Goal: Task Accomplishment & Management: Manage account settings

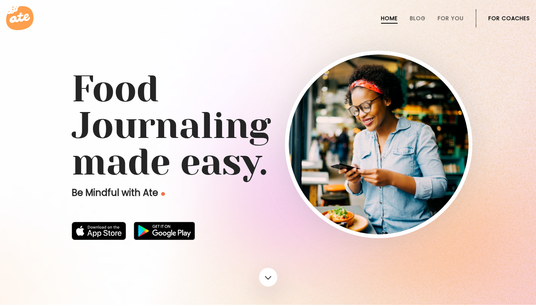
click at [515, 20] on link "For Coaches" at bounding box center [510, 18] width 42 height 6
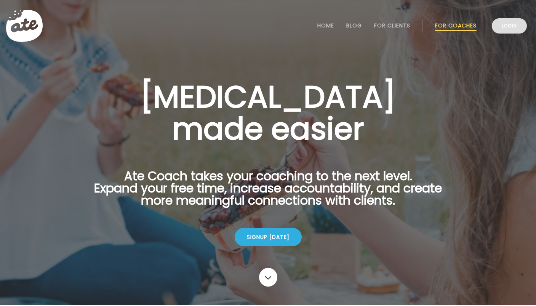
click at [511, 28] on link "Login" at bounding box center [509, 25] width 35 height 15
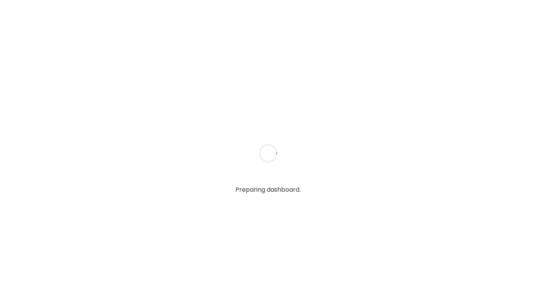
type input "**********"
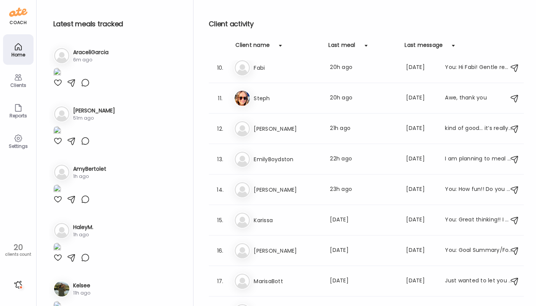
scroll to position [283, 0]
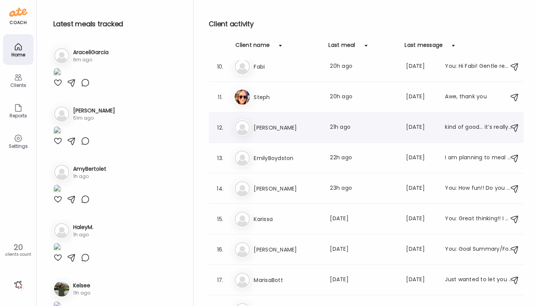
click at [286, 140] on div "12. La Laney Last meal: 21h ago Last message: 21d ago kind of good… it’s really…" at bounding box center [366, 127] width 315 height 31
click at [289, 130] on h3 "[PERSON_NAME]" at bounding box center [287, 127] width 67 height 9
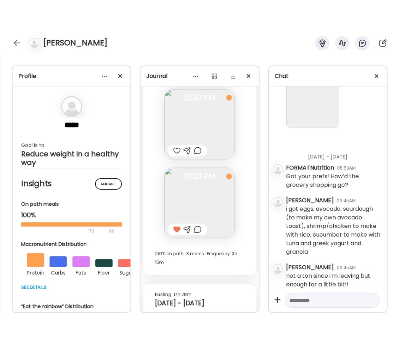
scroll to position [487, 0]
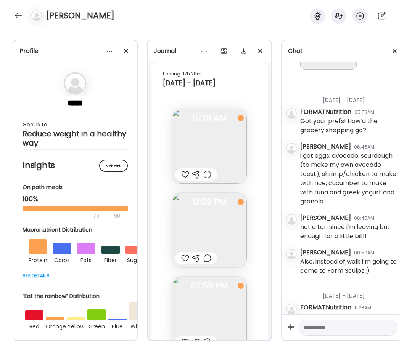
click at [11, 15] on div "[PERSON_NAME]" at bounding box center [199, 13] width 399 height 27
click at [19, 15] on div at bounding box center [18, 16] width 12 height 12
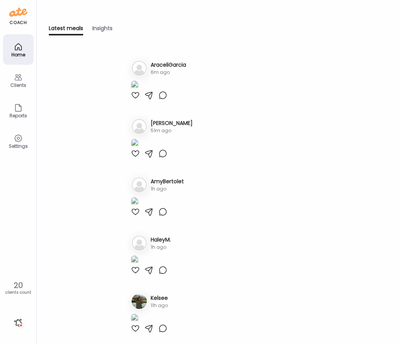
click at [21, 77] on icon at bounding box center [18, 77] width 9 height 9
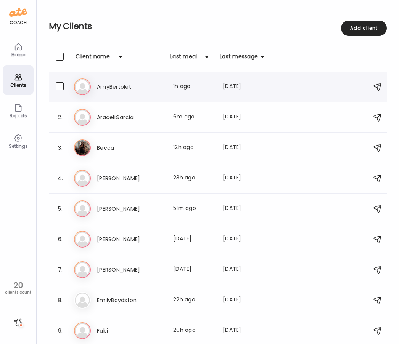
click at [157, 88] on h3 "AmyBertolet" at bounding box center [130, 86] width 67 height 9
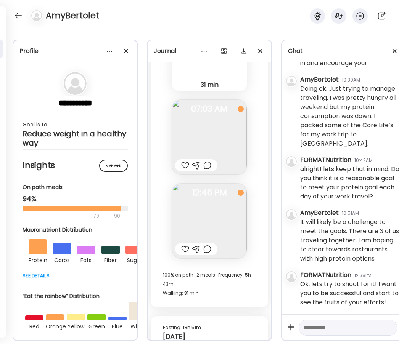
scroll to position [11330, 0]
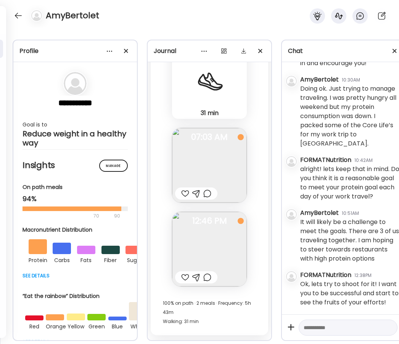
click at [183, 195] on div at bounding box center [185, 193] width 8 height 9
click at [186, 278] on div at bounding box center [185, 277] width 8 height 9
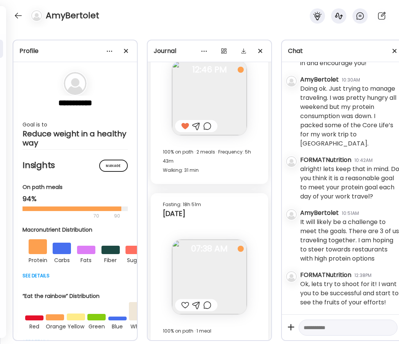
scroll to position [11486, 0]
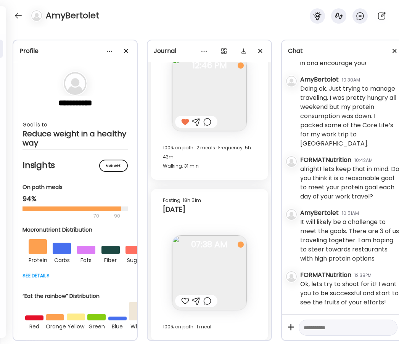
click at [183, 302] on div at bounding box center [185, 301] width 8 height 9
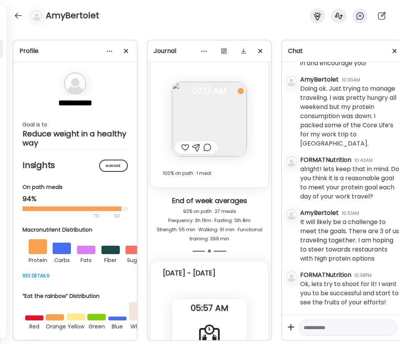
scroll to position [10925, 0]
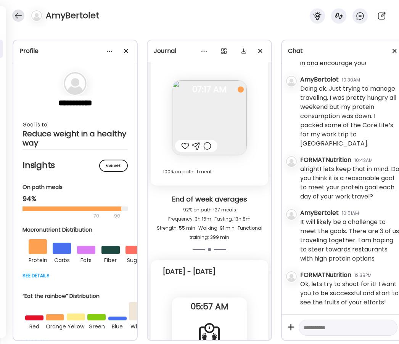
click at [21, 16] on div at bounding box center [18, 16] width 12 height 12
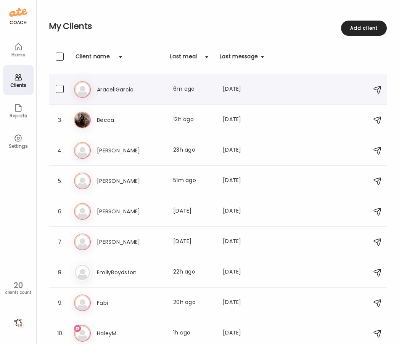
scroll to position [26, 0]
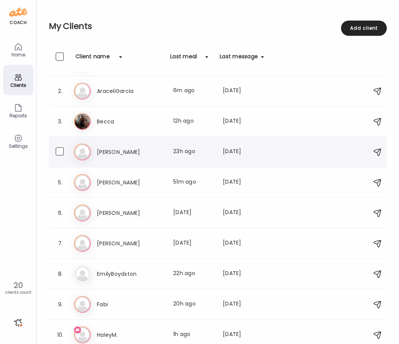
click at [146, 156] on h3 "[PERSON_NAME]" at bounding box center [130, 152] width 67 height 9
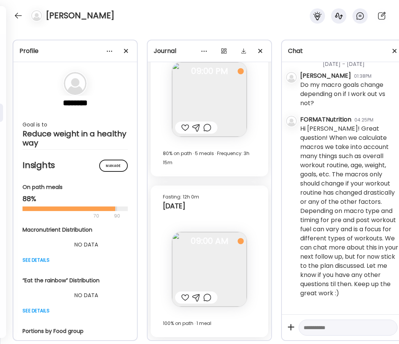
scroll to position [157, 0]
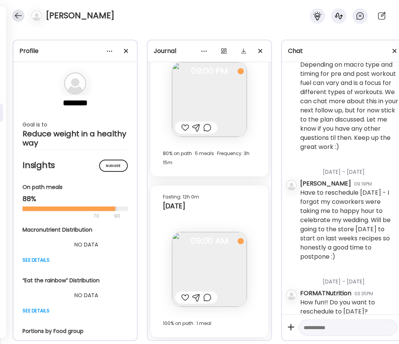
click at [22, 15] on div at bounding box center [18, 16] width 12 height 12
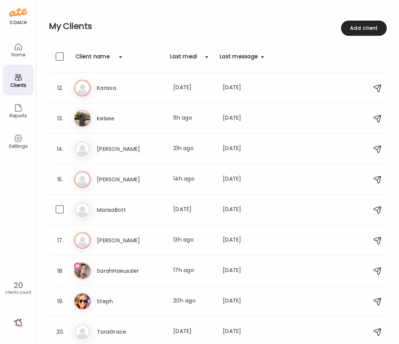
scroll to position [336, 0]
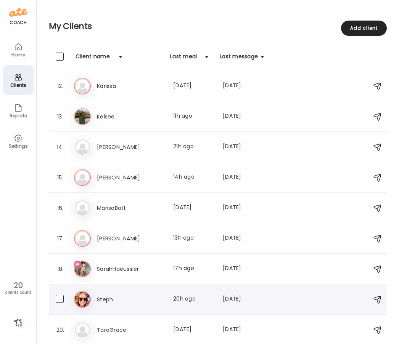
click at [129, 306] on div "19. St Steph Last meal: 20h ago Last message: 12d ago Awe, thank you" at bounding box center [218, 299] width 338 height 31
click at [127, 304] on div "St Steph Last meal: 20h ago Last message: 12d ago Awe, thank you" at bounding box center [219, 299] width 290 height 17
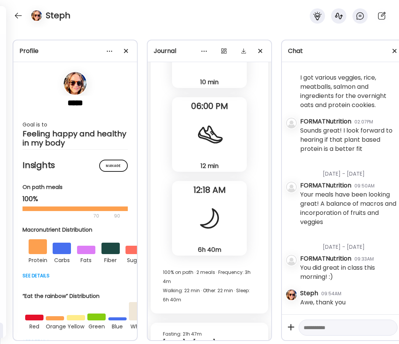
scroll to position [17130, 0]
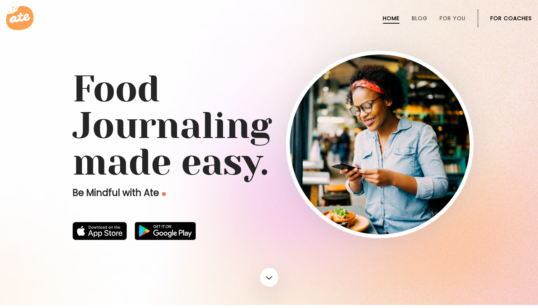
click at [372, 17] on link "For Coaches" at bounding box center [511, 18] width 42 height 6
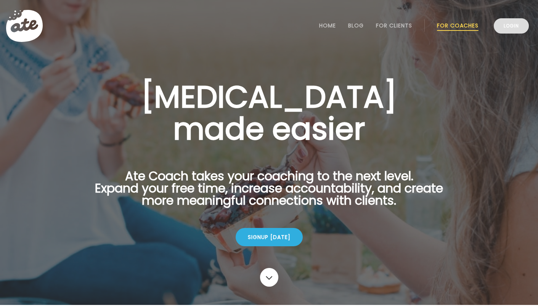
click at [510, 27] on link "Login" at bounding box center [511, 25] width 35 height 15
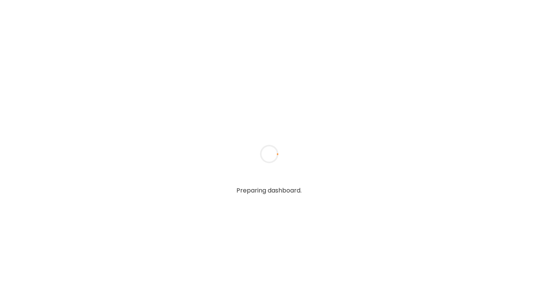
type input "**********"
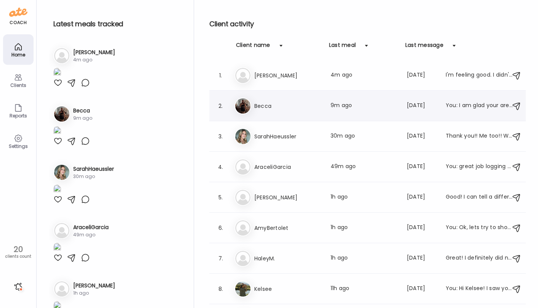
click at [300, 119] on div "2. Be Becca Last meal: 9m ago Last message: [DATE] You: I am glad your are feel…" at bounding box center [367, 106] width 316 height 31
click at [293, 100] on div "Be Becca Last meal: 9m ago Last message: [DATE] You: I am glad your are feeling…" at bounding box center [368, 106] width 268 height 17
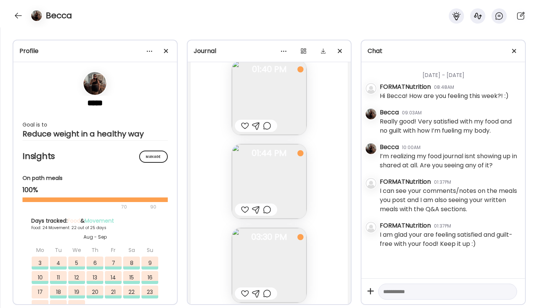
scroll to position [22758, 0]
click at [282, 187] on img at bounding box center [269, 178] width 75 height 75
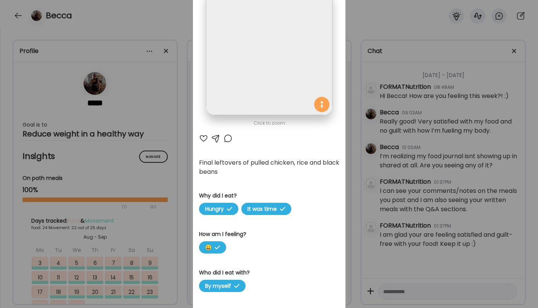
scroll to position [58, 0]
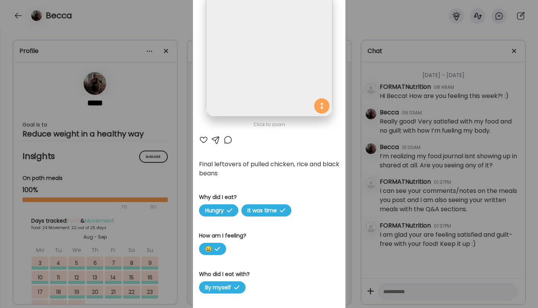
click at [382, 114] on div "Ate Coach Dashboard Wahoo! It’s official Take a moment to set up your Coach Pro…" at bounding box center [269, 154] width 538 height 308
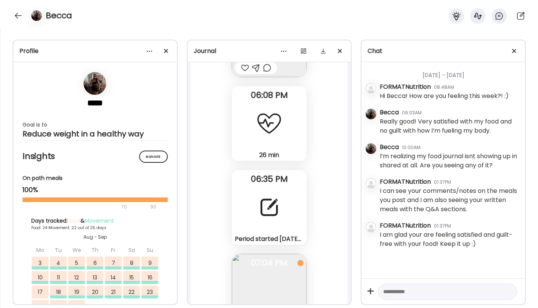
scroll to position [22162, 0]
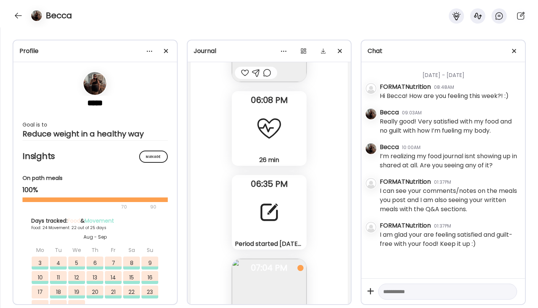
click at [276, 209] on div at bounding box center [268, 212] width 27 height 27
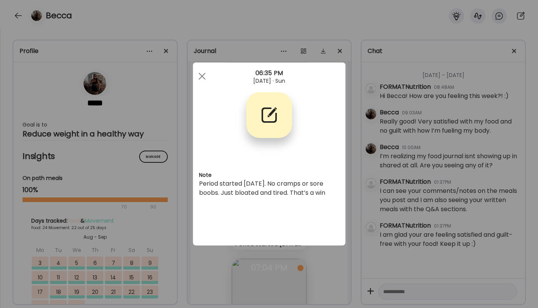
scroll to position [0, 0]
click at [201, 77] on span at bounding box center [201, 76] width 7 height 7
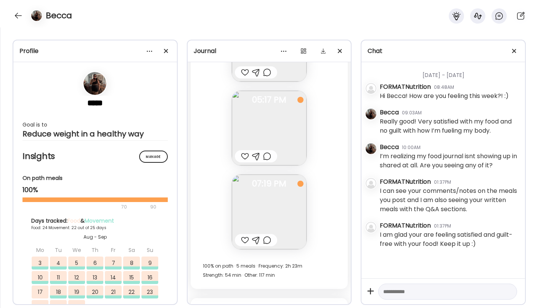
scroll to position [21161, 0]
click at [253, 210] on img at bounding box center [269, 213] width 75 height 75
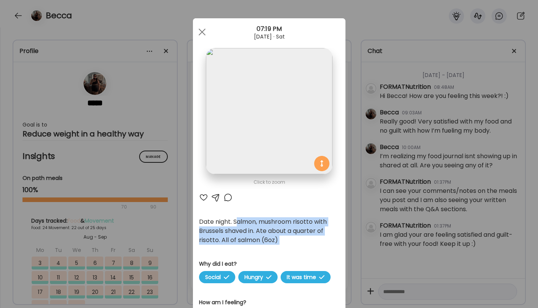
drag, startPoint x: 239, startPoint y: 222, endPoint x: 238, endPoint y: 257, distance: 34.7
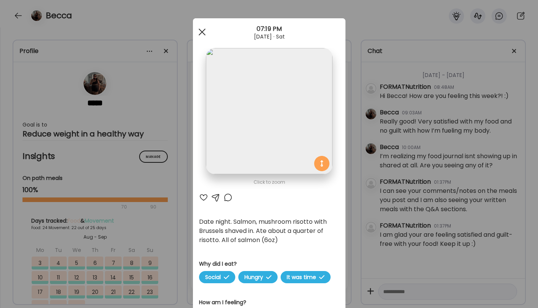
click at [202, 31] on div at bounding box center [201, 31] width 15 height 15
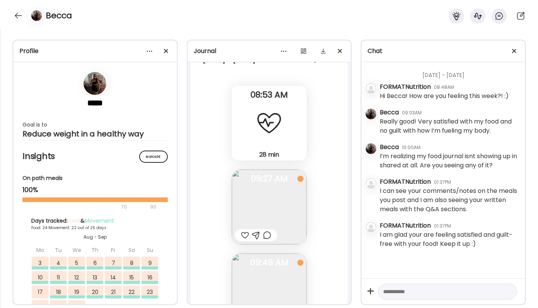
scroll to position [21414, 0]
click at [266, 125] on div at bounding box center [268, 121] width 27 height 27
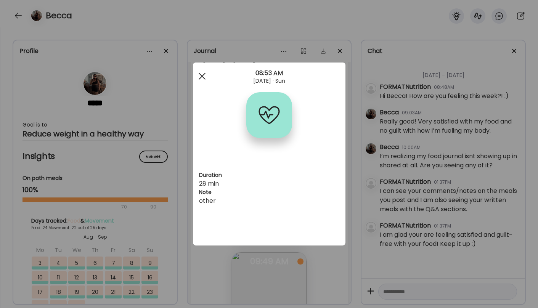
click at [201, 73] on div at bounding box center [201, 76] width 15 height 15
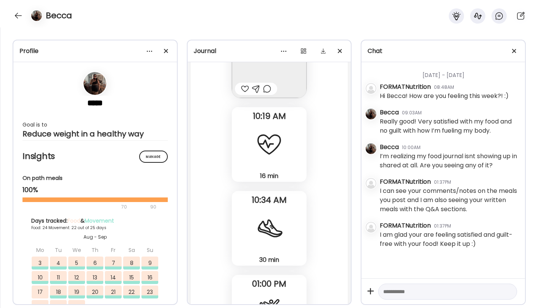
scroll to position [21644, 0]
click at [268, 146] on div at bounding box center [268, 143] width 27 height 27
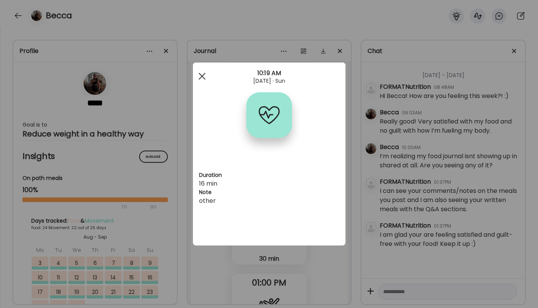
click at [200, 79] on div at bounding box center [201, 76] width 15 height 15
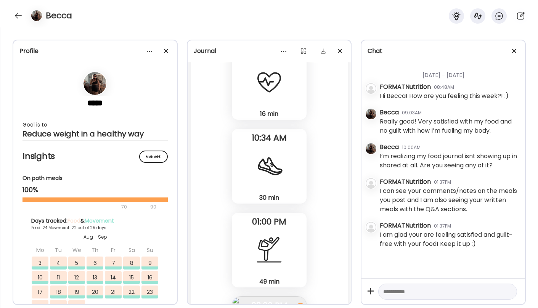
scroll to position [21706, 0]
click at [263, 170] on div at bounding box center [268, 165] width 27 height 27
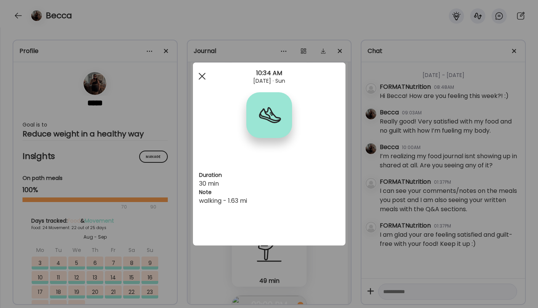
click at [199, 74] on span at bounding box center [201, 76] width 7 height 7
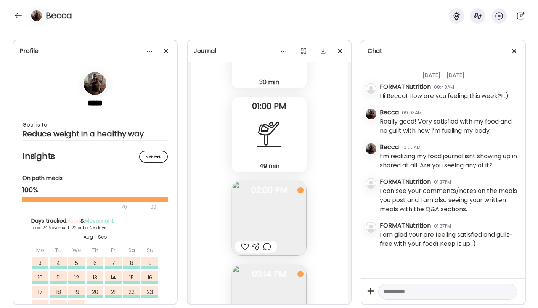
scroll to position [21824, 0]
click at [257, 153] on div "49 min Yoga" at bounding box center [269, 131] width 75 height 75
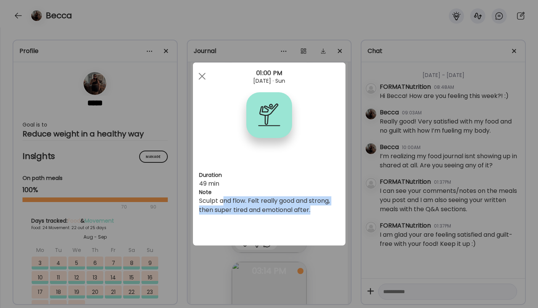
drag, startPoint x: 225, startPoint y: 201, endPoint x: 225, endPoint y: 222, distance: 20.6
click at [225, 222] on div "Duration 49 min Note Sculpt and flow. Felt really good and strong, then super t…" at bounding box center [269, 154] width 153 height 183
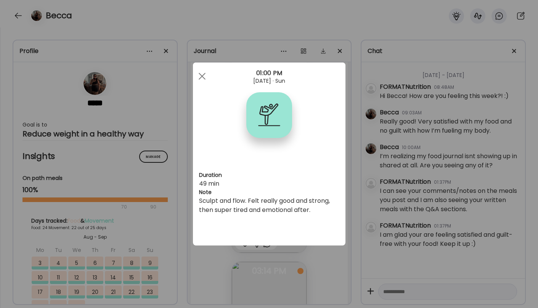
click at [249, 208] on div "Sculpt and flow. Felt really good and strong, then super tired and emotional af…" at bounding box center [269, 205] width 140 height 18
click at [400, 286] on div "Ate Coach Dashboard Wahoo! It’s official Take a moment to set up your Coach Pro…" at bounding box center [269, 154] width 538 height 308
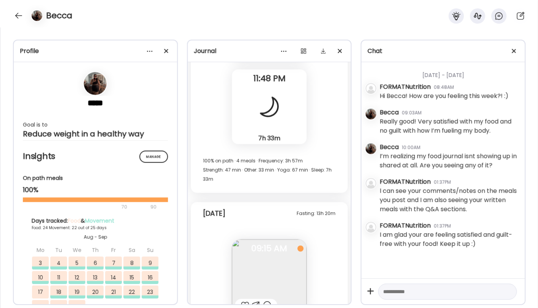
scroll to position [24041, 0]
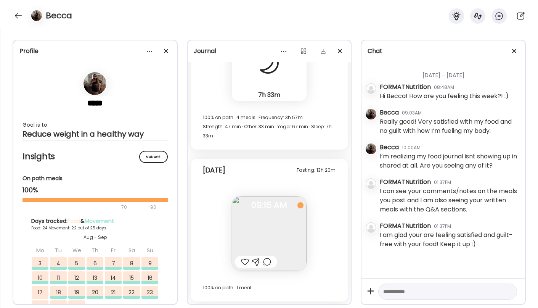
click at [437, 189] on div "I can see your comments/notes on the meals you post and I am also seeing your w…" at bounding box center [449, 199] width 139 height 27
